Goal: Task Accomplishment & Management: Complete application form

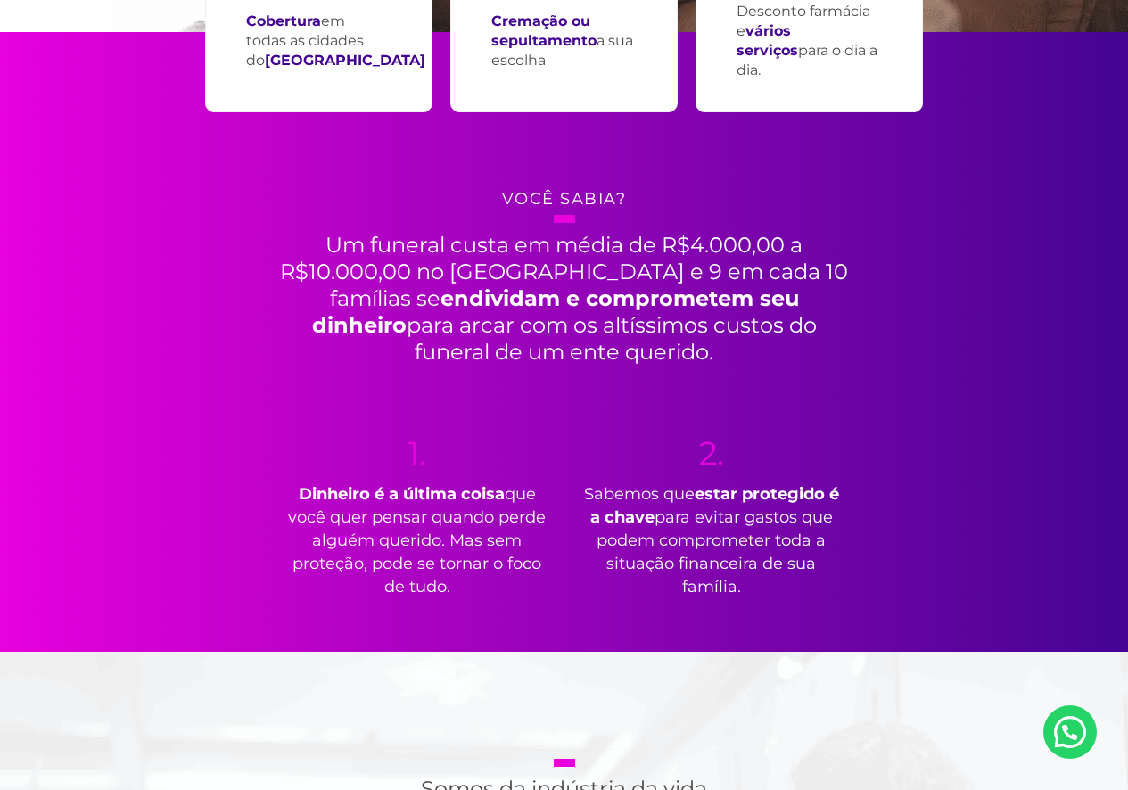
scroll to position [624, 0]
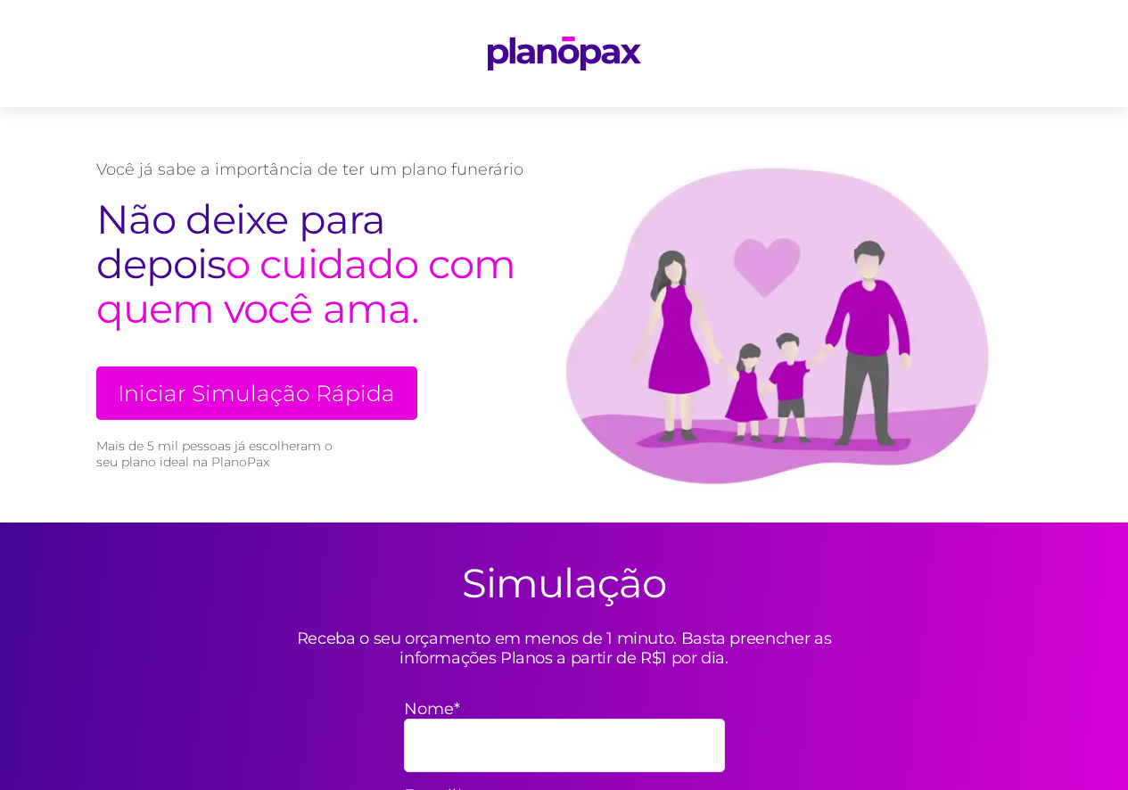
click at [297, 383] on link "Iniciar Simulação Rápida" at bounding box center [256, 393] width 321 height 54
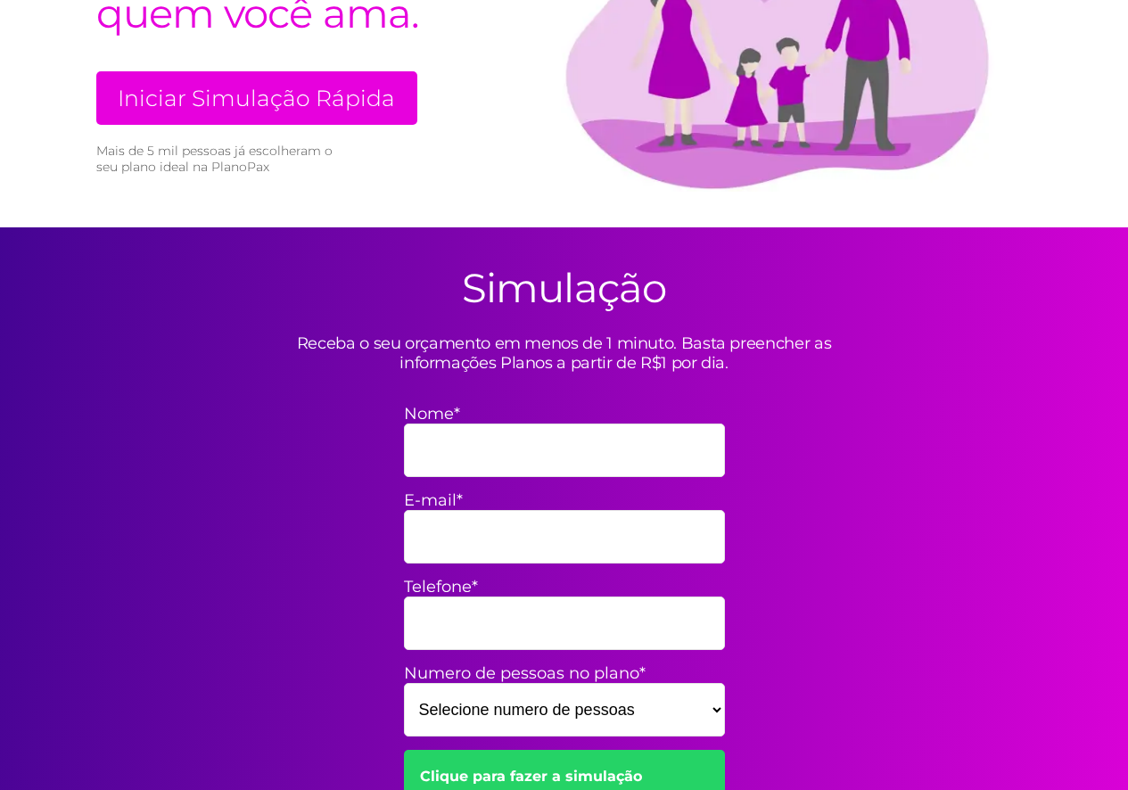
scroll to position [523, 0]
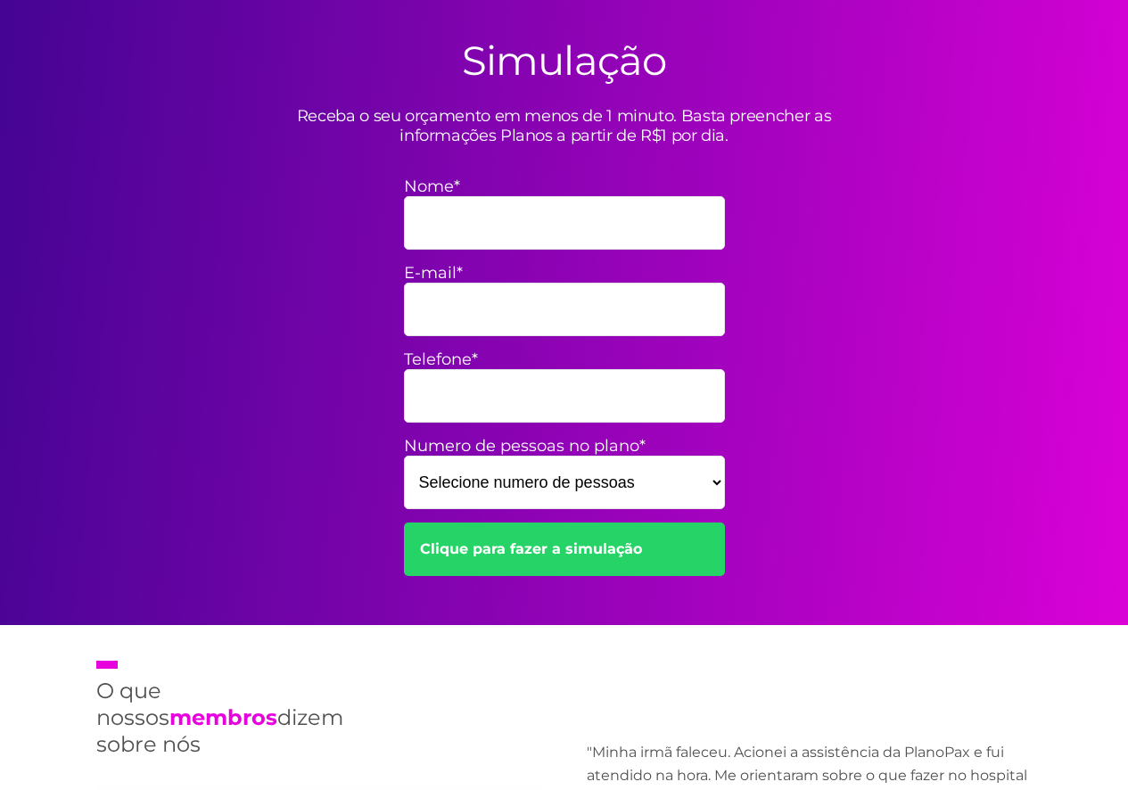
click at [482, 228] on input "Nome*" at bounding box center [564, 223] width 321 height 54
type input "[PERSON_NAME] [PERSON_NAME]"
type input "rd871719@gmail.com"
type input "55991525650"
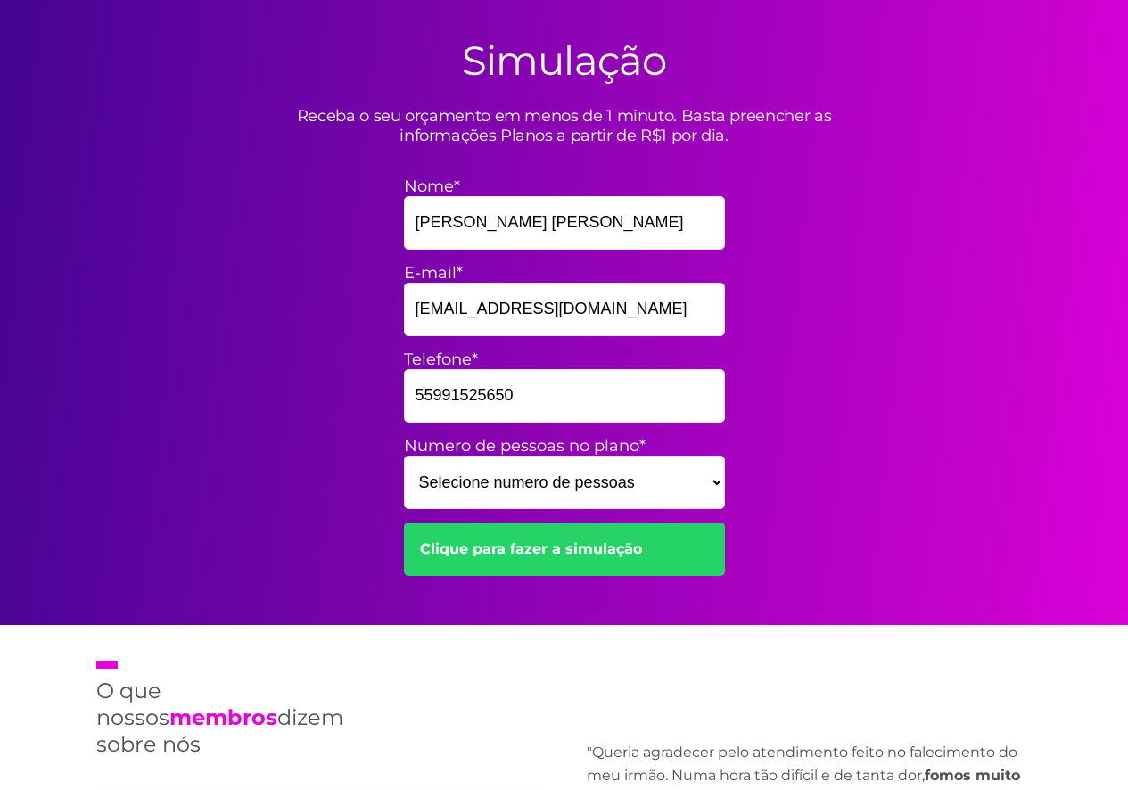
click at [556, 484] on select "Selecione numero de pessoas 1 2 3 4 5 6 7 8 9 10 11 12 13 14 15" at bounding box center [564, 483] width 321 height 54
select select "5"
click at [404, 456] on select "Selecione numero de pessoas 1 2 3 4 5 6 7 8 9 10 11 12 13 14 15" at bounding box center [564, 483] width 321 height 54
click at [545, 550] on link "Clique para fazer a simulação" at bounding box center [564, 550] width 321 height 54
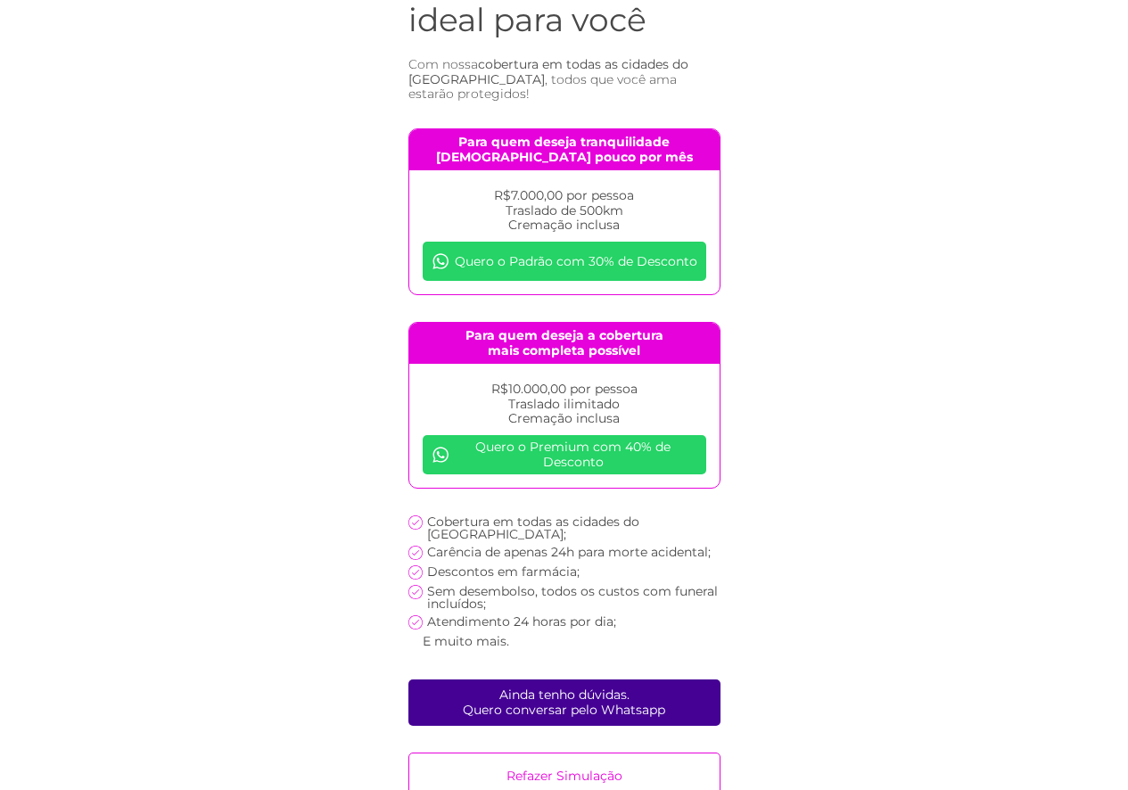
scroll to position [182, 0]
